Goal: Transaction & Acquisition: Book appointment/travel/reservation

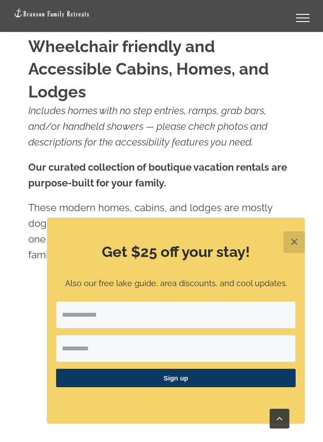
scroll to position [478, 0]
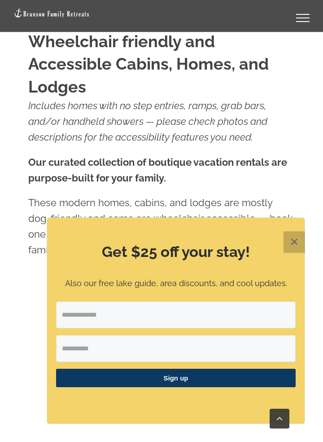
click at [298, 249] on button "✕" at bounding box center [295, 242] width 22 height 22
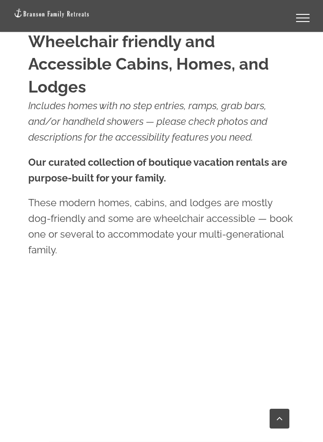
scroll to position [671, 0]
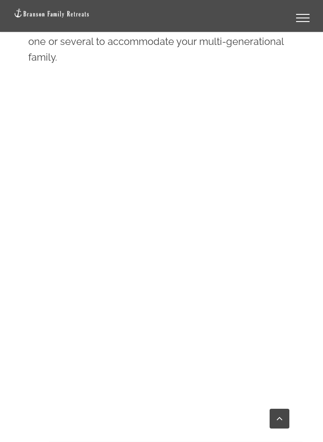
click at [15, 280] on div "Wheelchair friendly and Accessible Cabins, Homes, and Lodges Includes homes wit…" at bounding box center [161, 440] width 296 height 1250
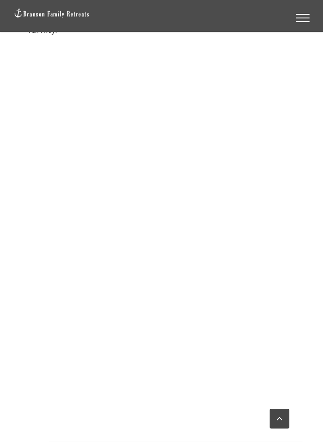
scroll to position [699, 0]
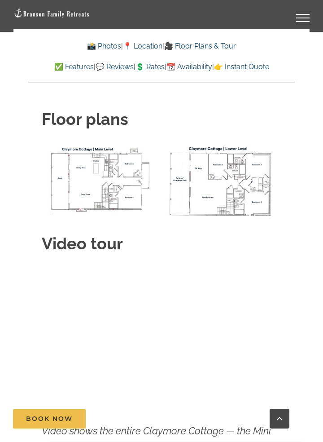
scroll to position [3355, 0]
